Goal: Feedback & Contribution: Contribute content

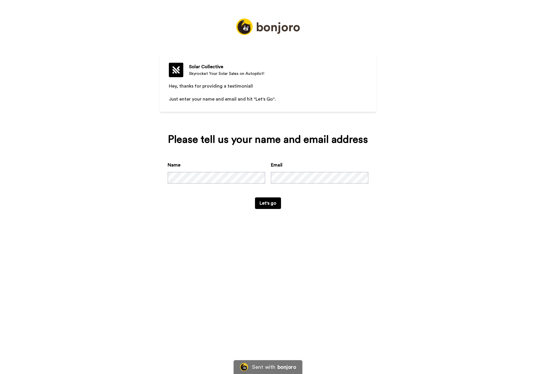
click at [263, 29] on img at bounding box center [268, 26] width 64 height 16
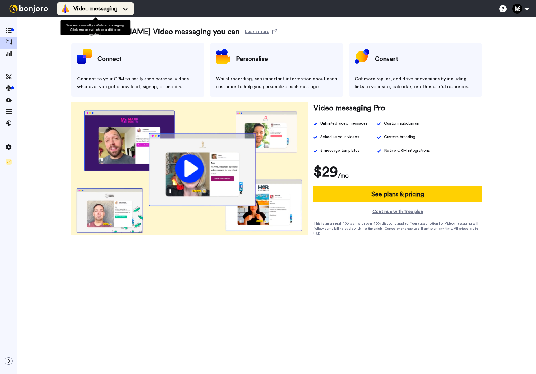
click at [113, 9] on span "Video messaging" at bounding box center [95, 9] width 44 height 8
click at [99, 10] on span "Video messaging" at bounding box center [95, 9] width 44 height 8
click at [124, 8] on icon at bounding box center [125, 9] width 5 height 3
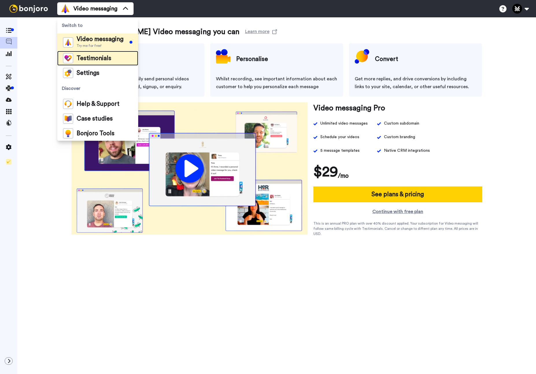
click at [77, 61] on span "Testimonials" at bounding box center [94, 58] width 35 height 6
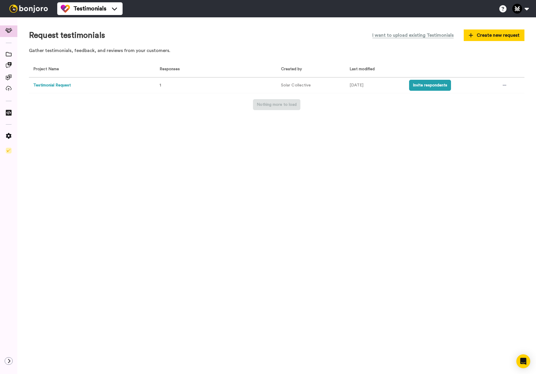
drag, startPoint x: 225, startPoint y: 54, endPoint x: 227, endPoint y: 159, distance: 105.5
click at [227, 159] on div "Request testimonials I want to upload existing Testimonials Create new request …" at bounding box center [276, 195] width 518 height 356
click at [237, 170] on div "Request testimonials I want to upload existing Testimonials Create new request …" at bounding box center [276, 195] width 518 height 356
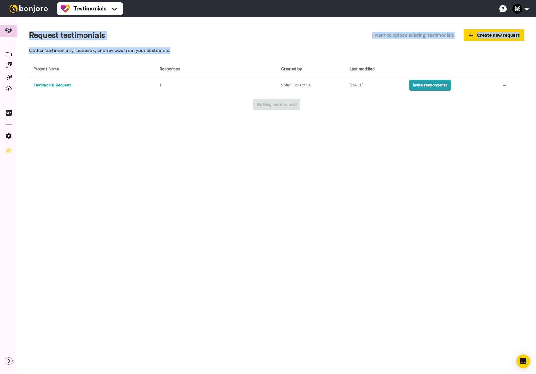
drag, startPoint x: 237, startPoint y: 170, endPoint x: 155, endPoint y: 28, distance: 163.9
click at [155, 28] on div "Request testimonials I want to upload existing Testimonials Create new request …" at bounding box center [276, 195] width 518 height 356
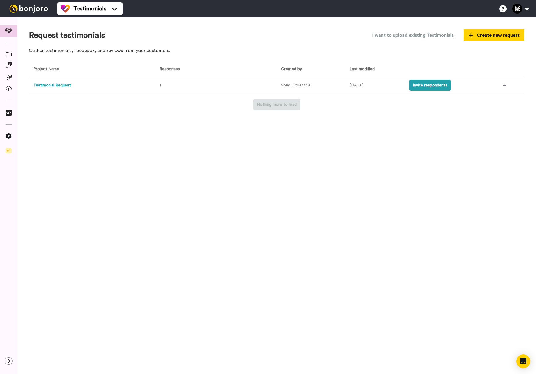
drag, startPoint x: 154, startPoint y: 30, endPoint x: 150, endPoint y: 29, distance: 3.5
click at [154, 30] on div "Request testimonials I want to upload existing Testimonials Create new request" at bounding box center [276, 35] width 495 height 13
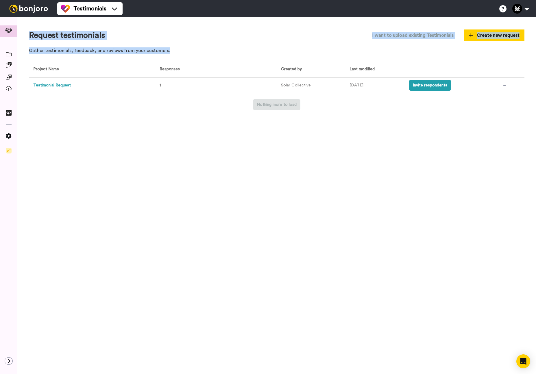
drag, startPoint x: 150, startPoint y: 29, endPoint x: 133, endPoint y: 126, distance: 97.9
click at [133, 126] on div "Request testimonials I want to upload existing Testimonials Create new request …" at bounding box center [276, 195] width 518 height 356
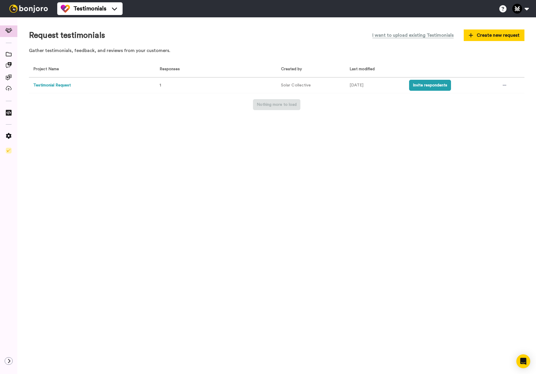
click at [133, 126] on div "Request testimonials I want to upload existing Testimonials Create new request …" at bounding box center [276, 195] width 518 height 356
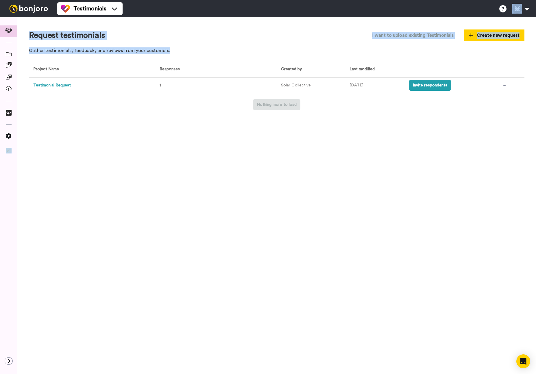
drag, startPoint x: 134, startPoint y: 124, endPoint x: 131, endPoint y: 7, distance: 116.7
click at [131, 7] on div "Testimonials Help docs Settings Request testimonials I want to upload existing …" at bounding box center [268, 187] width 536 height 374
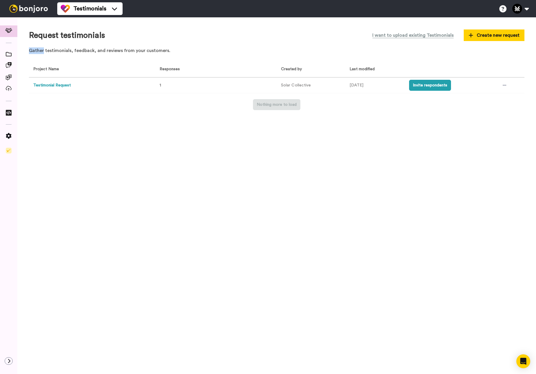
click at [128, 46] on div "Request testimonials I want to upload existing Testimonials Create new request …" at bounding box center [276, 43] width 495 height 28
